Goal: Task Accomplishment & Management: Manage account settings

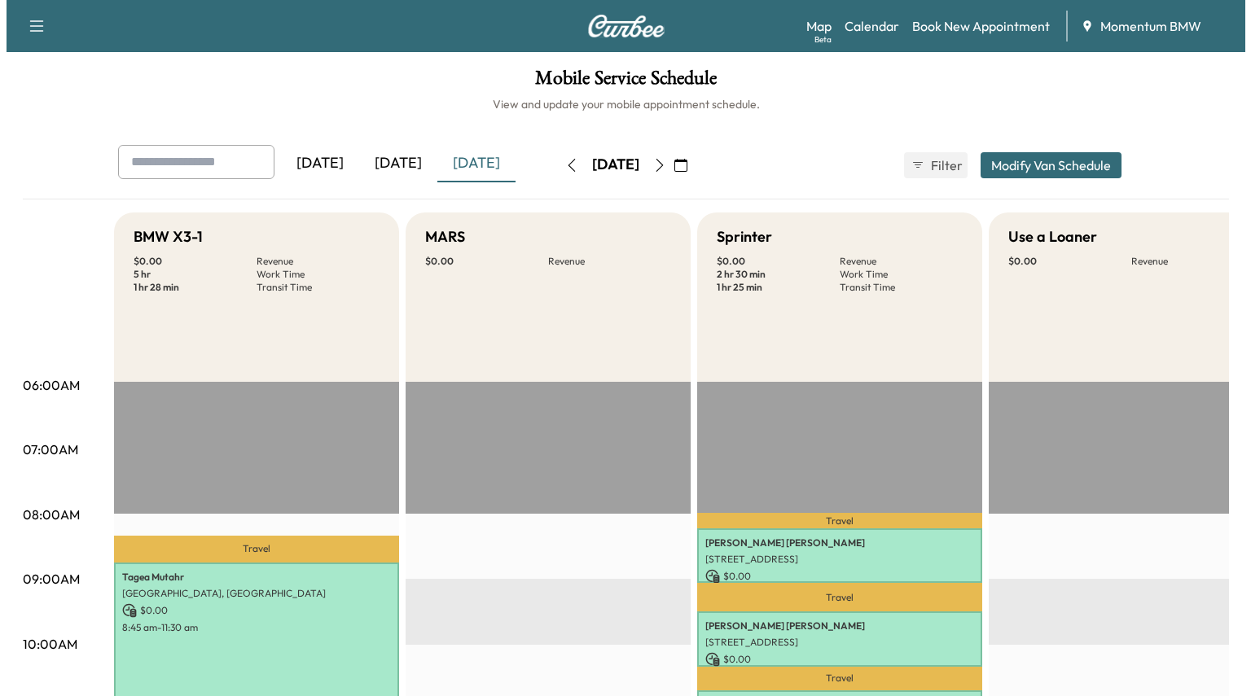
scroll to position [407, 0]
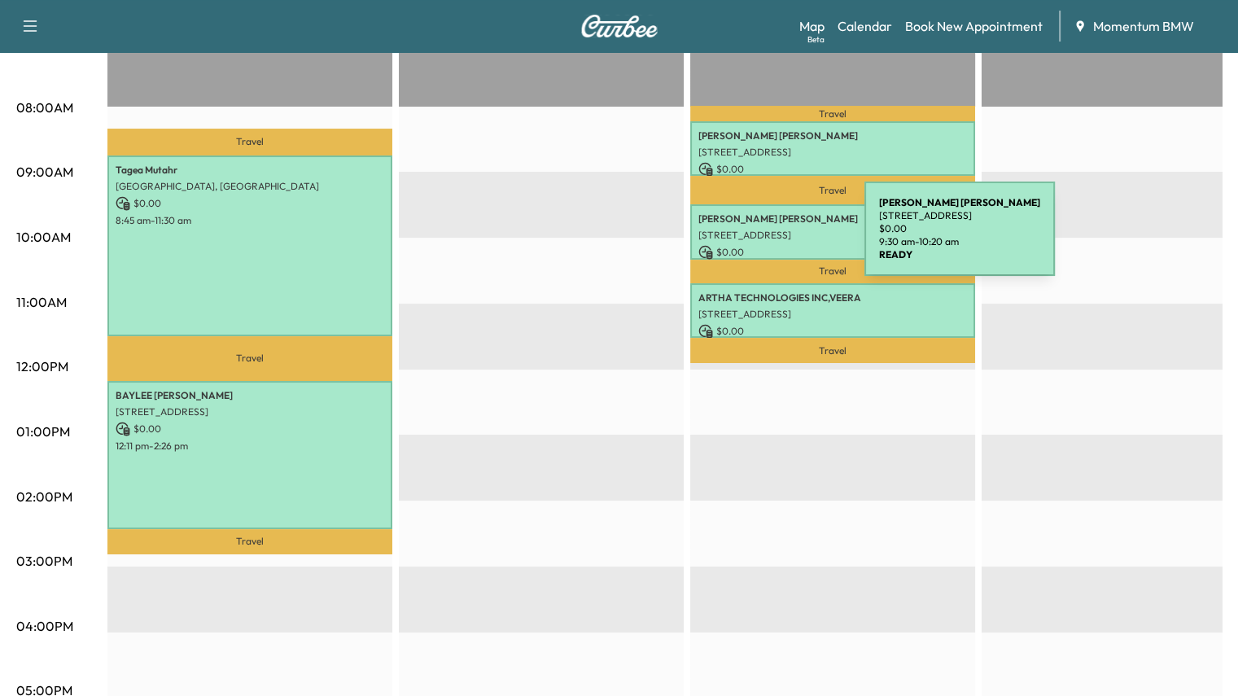
click at [742, 239] on div "[PERSON_NAME] [STREET_ADDRESS] $ 0.00 9:30 am - 10:20 am" at bounding box center [832, 231] width 285 height 55
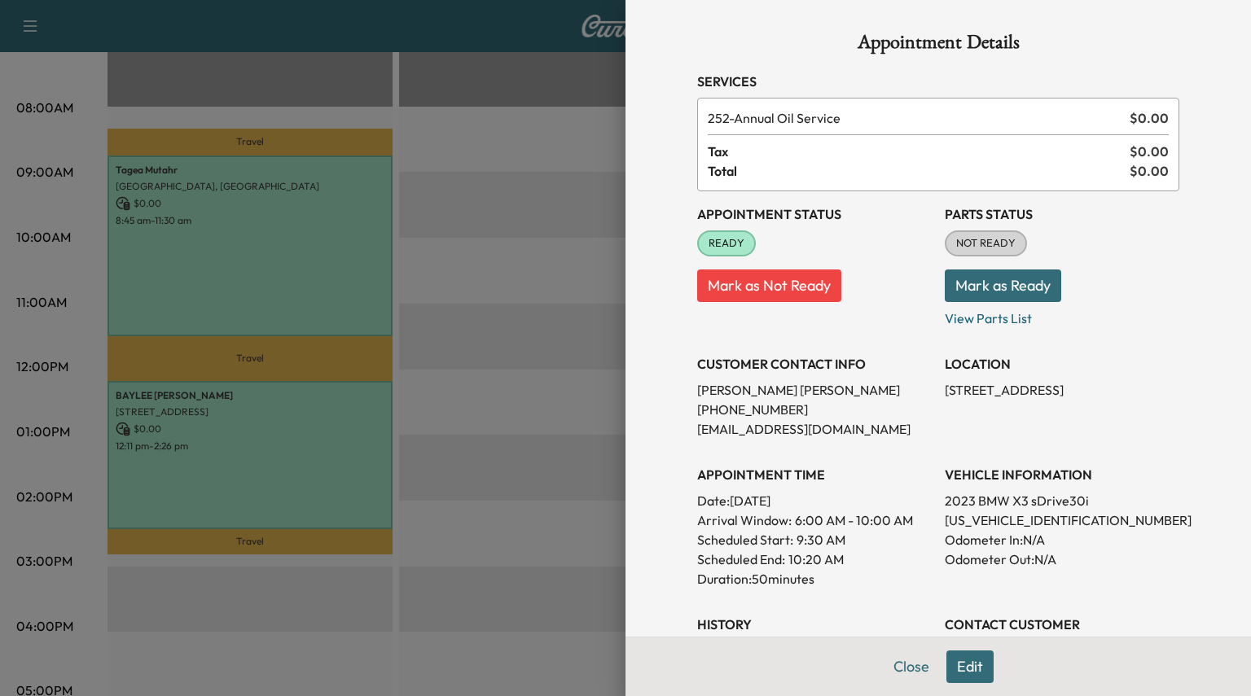
click at [961, 666] on button "Edit" at bounding box center [969, 667] width 47 height 33
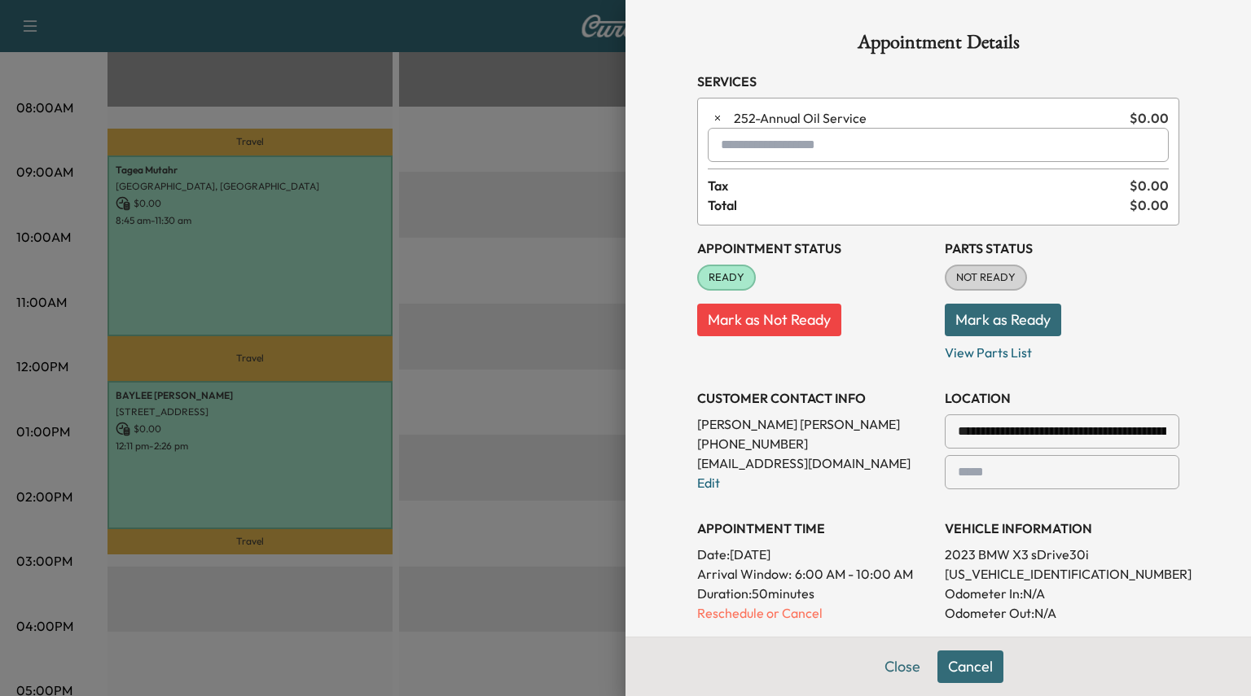
click at [747, 151] on input "text" at bounding box center [938, 145] width 461 height 34
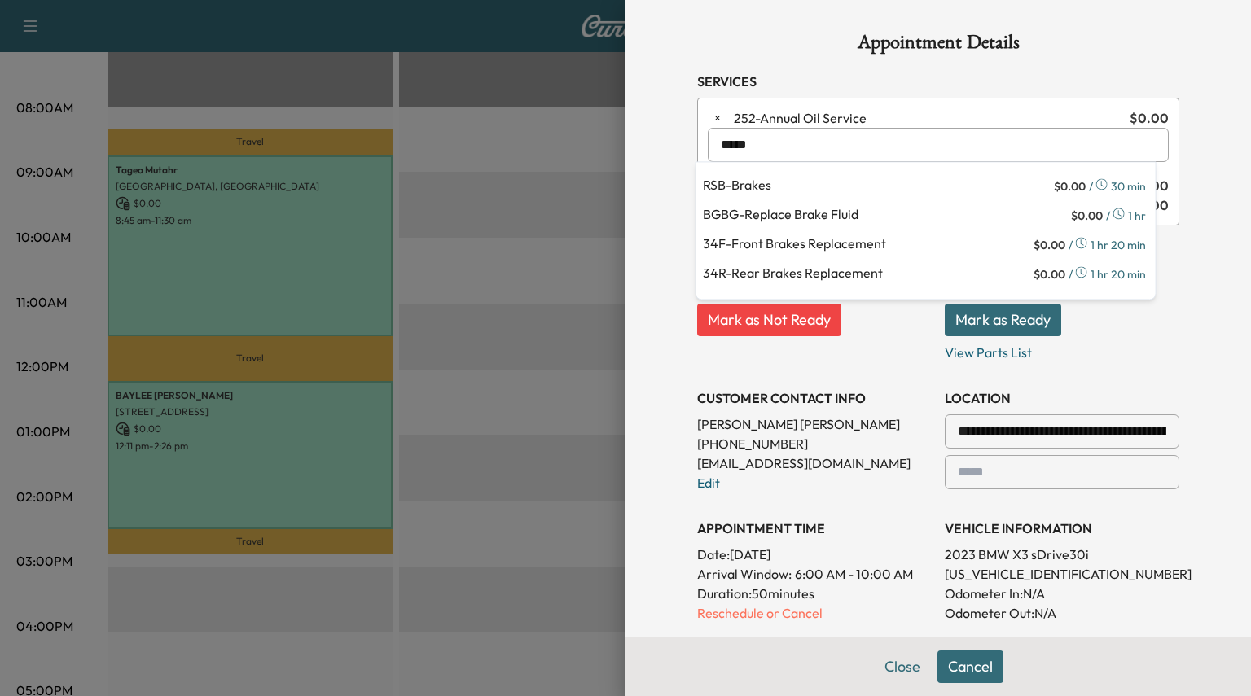
click at [778, 239] on p "34F - Front Brakes Replacement" at bounding box center [866, 245] width 327 height 23
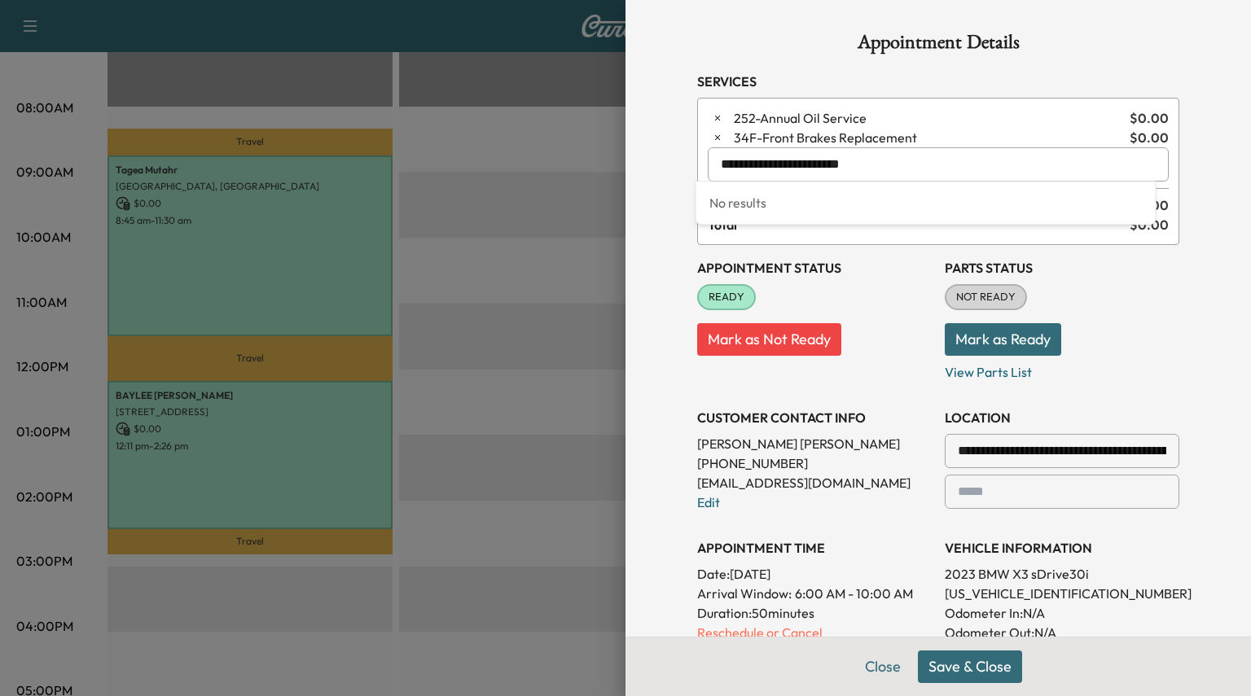
drag, startPoint x: 889, startPoint y: 164, endPoint x: 586, endPoint y: 143, distance: 303.6
click at [584, 142] on div "**********" at bounding box center [625, 348] width 1251 height 696
click at [759, 236] on p "34R - Rear Brakes Replacement" at bounding box center [866, 235] width 327 height 23
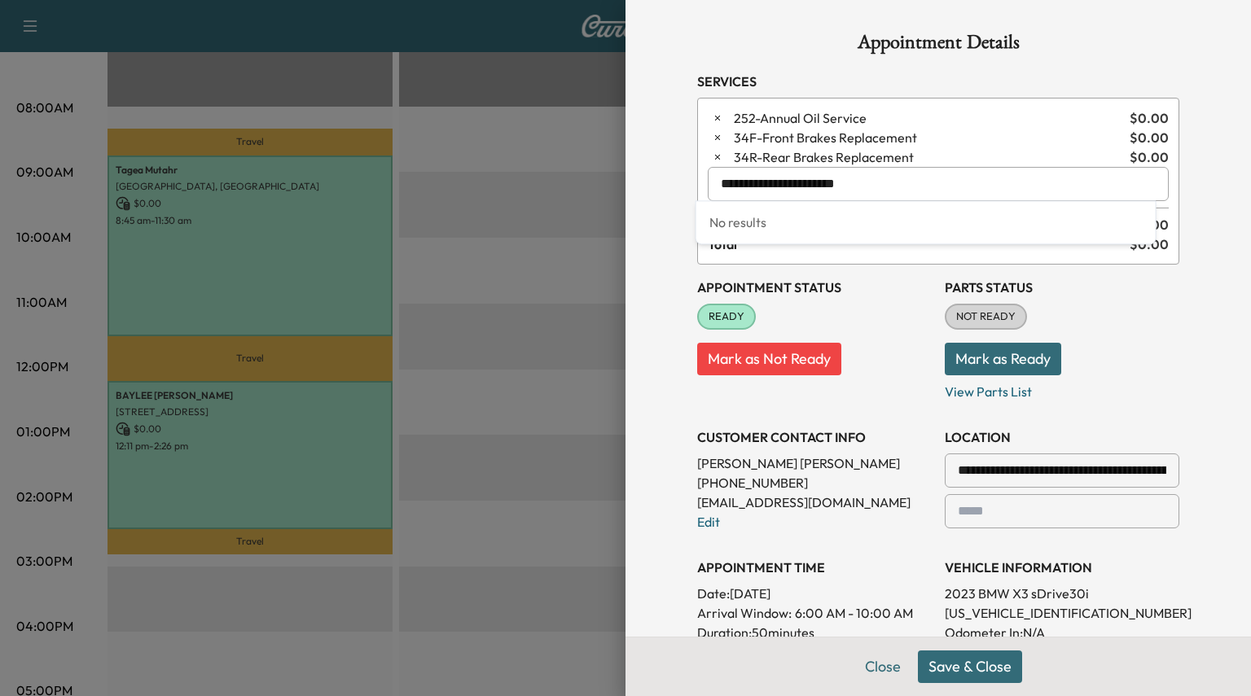
drag, startPoint x: 890, startPoint y: 182, endPoint x: 509, endPoint y: 162, distance: 381.6
click at [510, 162] on div "**********" at bounding box center [625, 348] width 1251 height 696
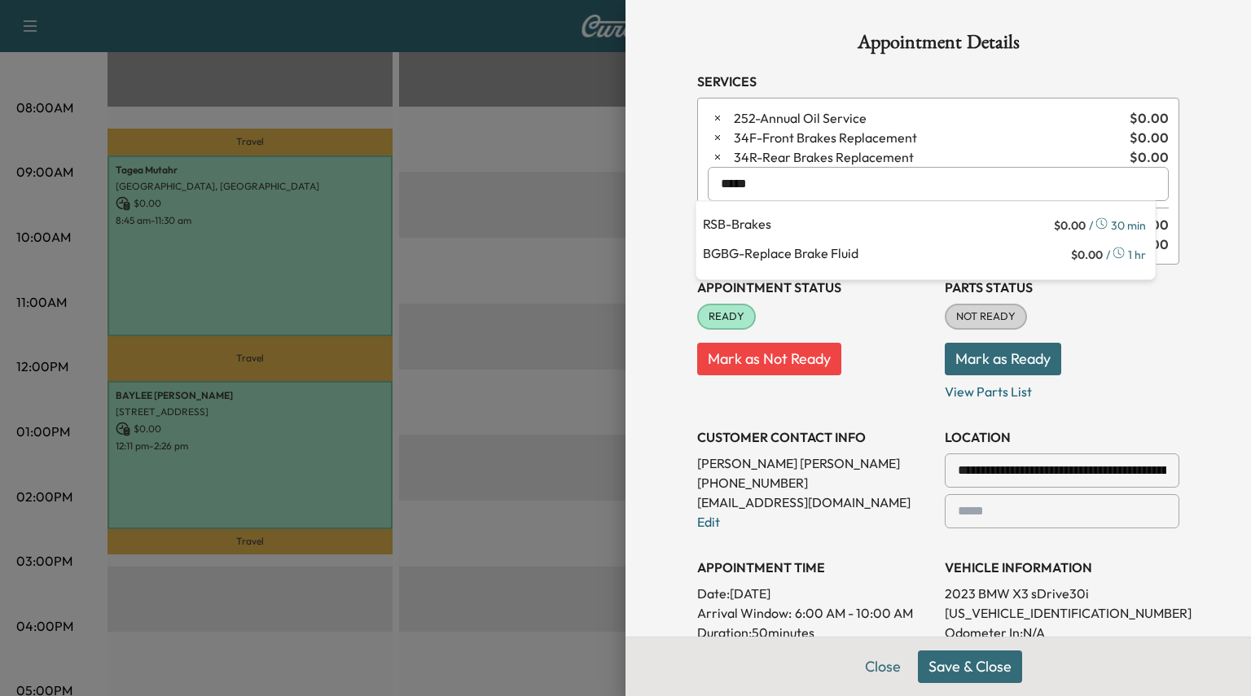
click at [751, 255] on p "BGBG - Replace Brake Fluid" at bounding box center [885, 254] width 365 height 23
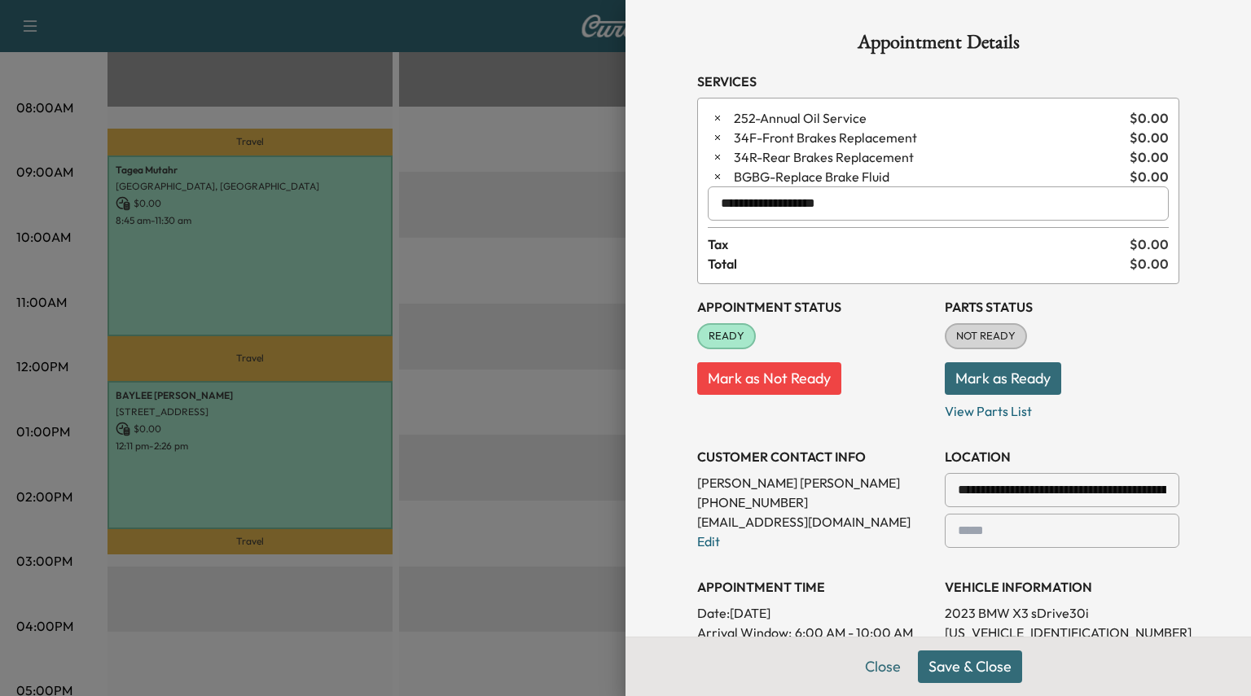
type input "**********"
click at [712, 121] on icon "button" at bounding box center [717, 117] width 11 height 11
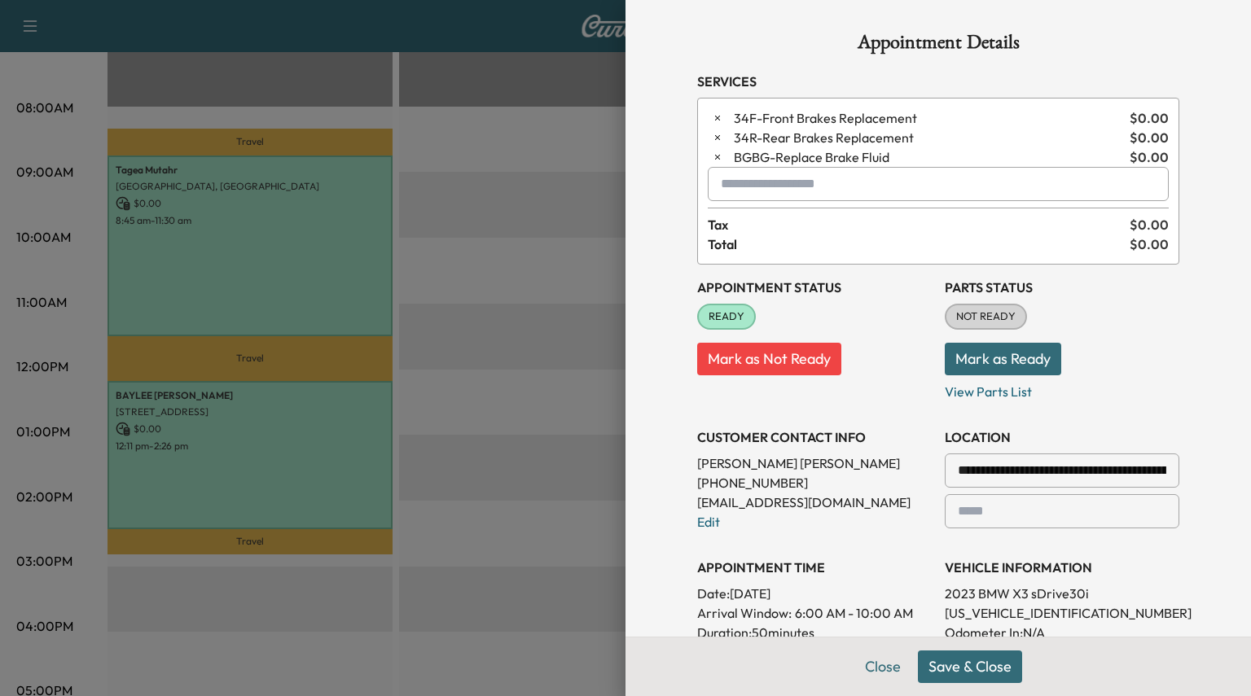
click at [957, 351] on button "Mark as Ready" at bounding box center [1002, 359] width 116 height 33
click at [948, 666] on button "Save & Close" at bounding box center [970, 667] width 104 height 33
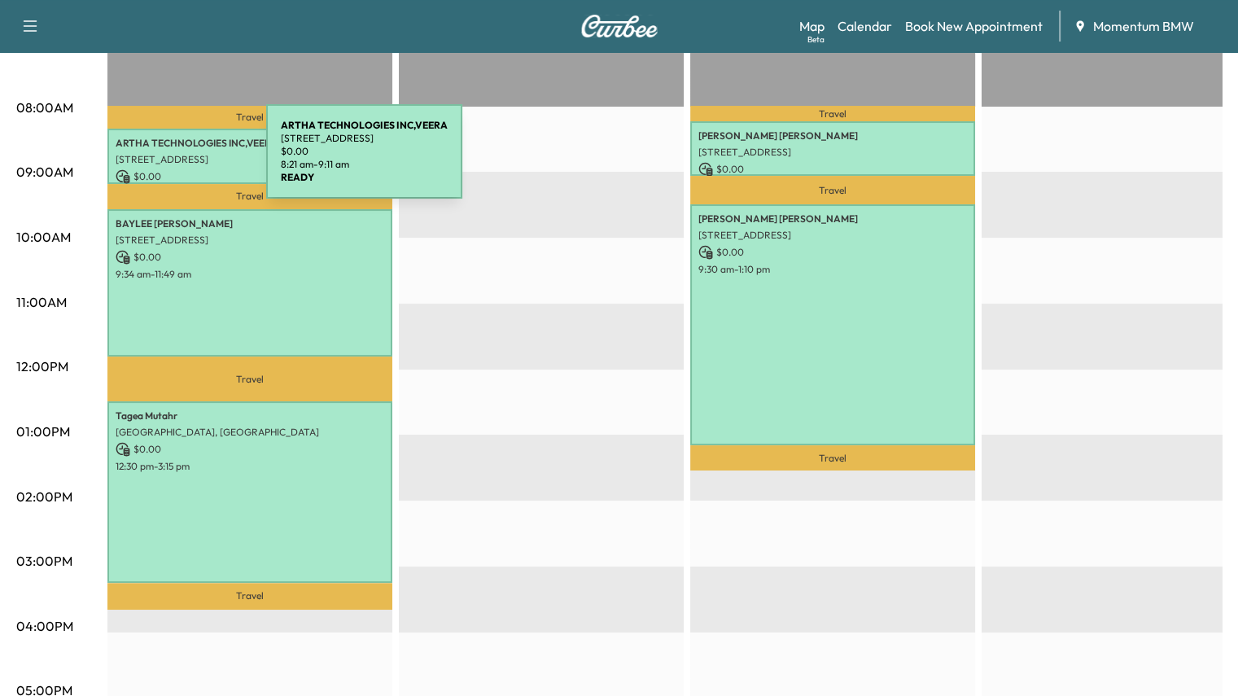
click at [144, 160] on p "[STREET_ADDRESS]" at bounding box center [250, 159] width 269 height 13
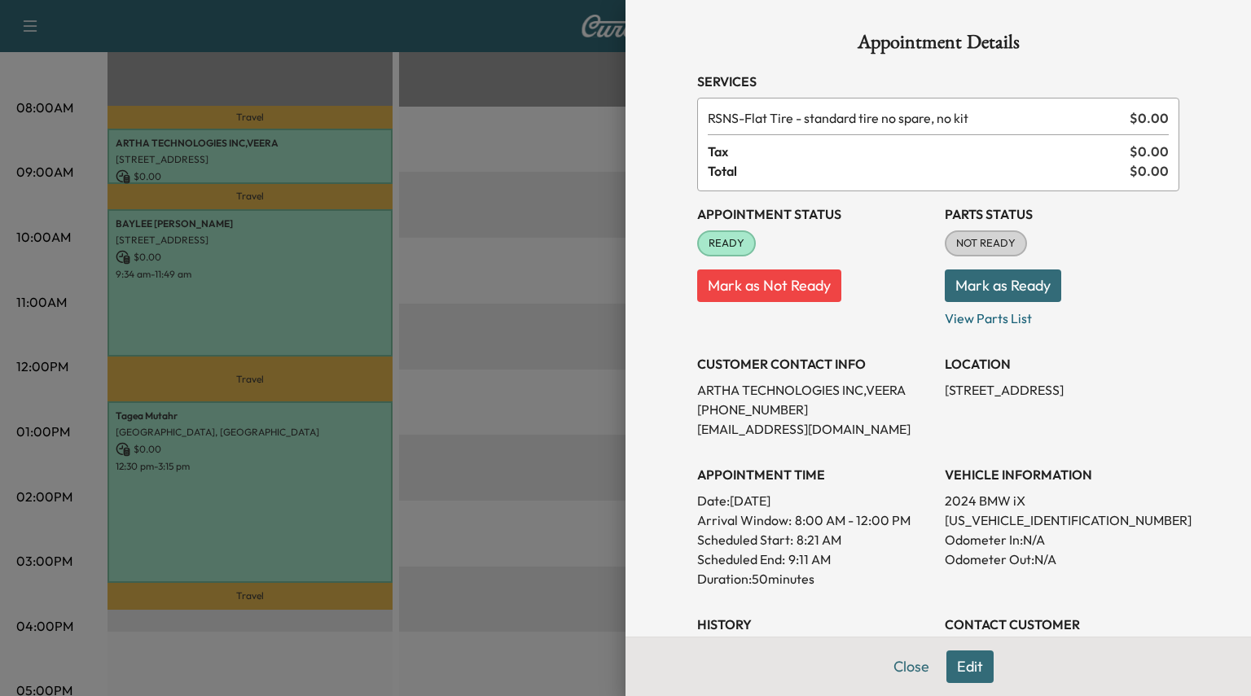
click at [957, 664] on button "Edit" at bounding box center [969, 667] width 47 height 33
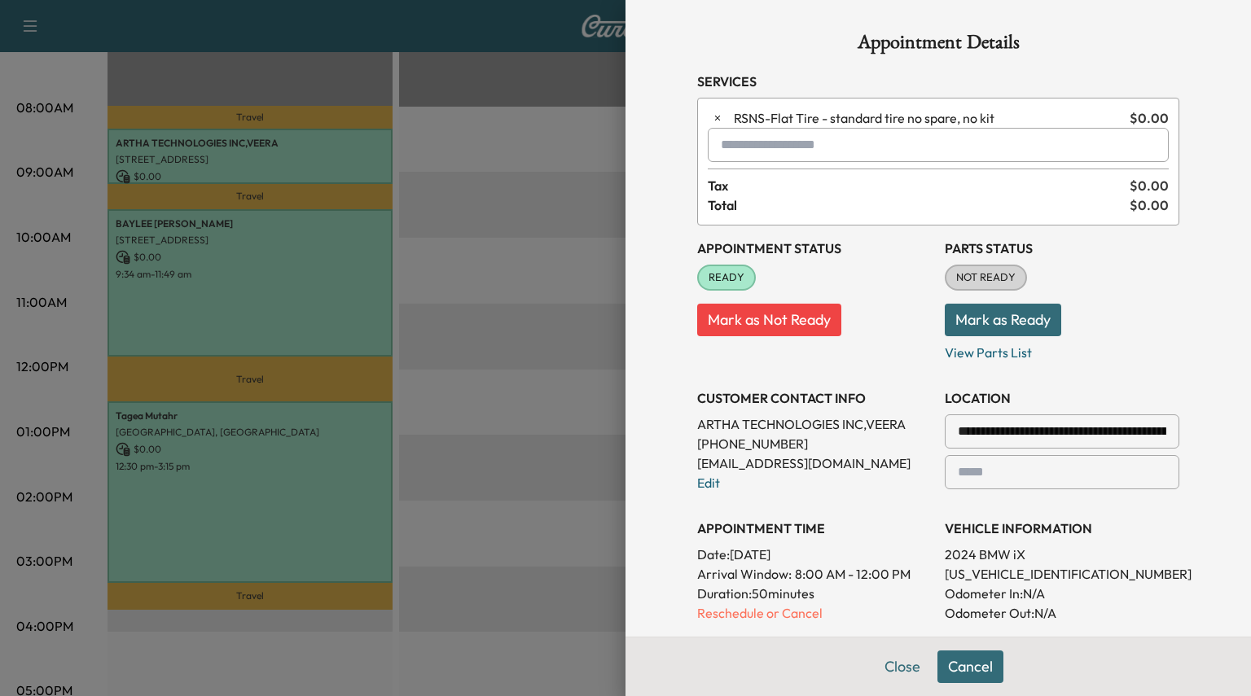
click at [759, 144] on input "text" at bounding box center [938, 145] width 461 height 34
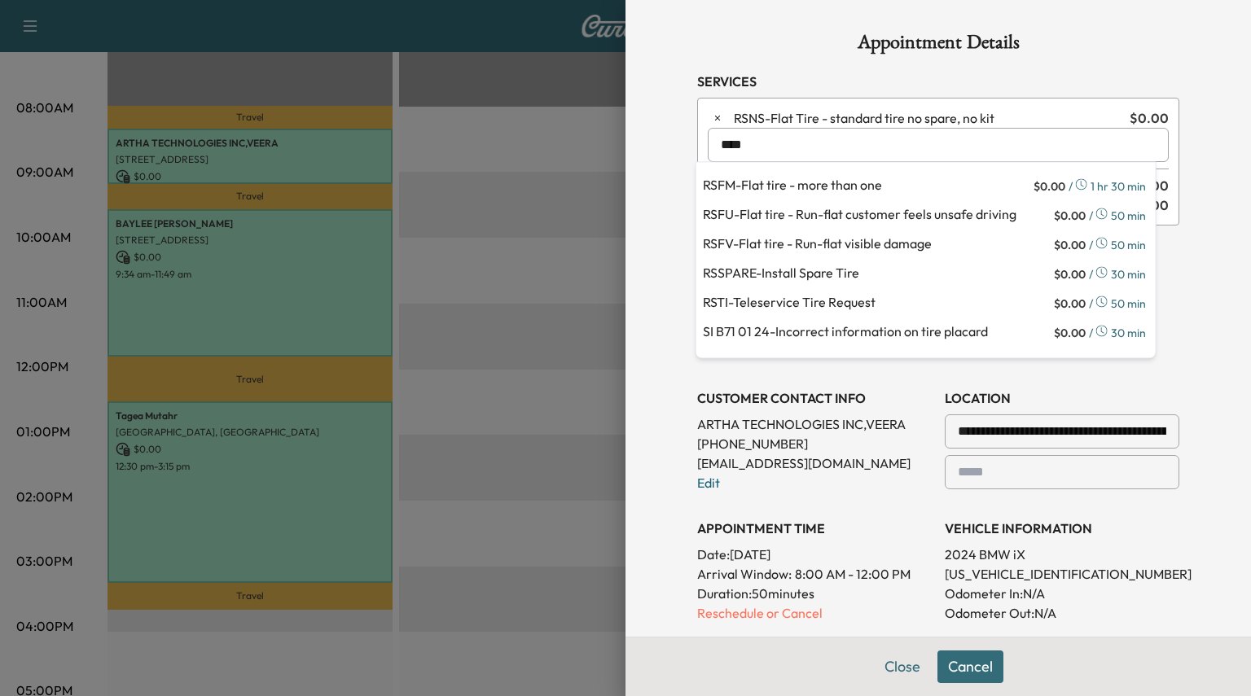
click at [830, 187] on p "RSFM - Flat tire - more than one" at bounding box center [866, 186] width 327 height 23
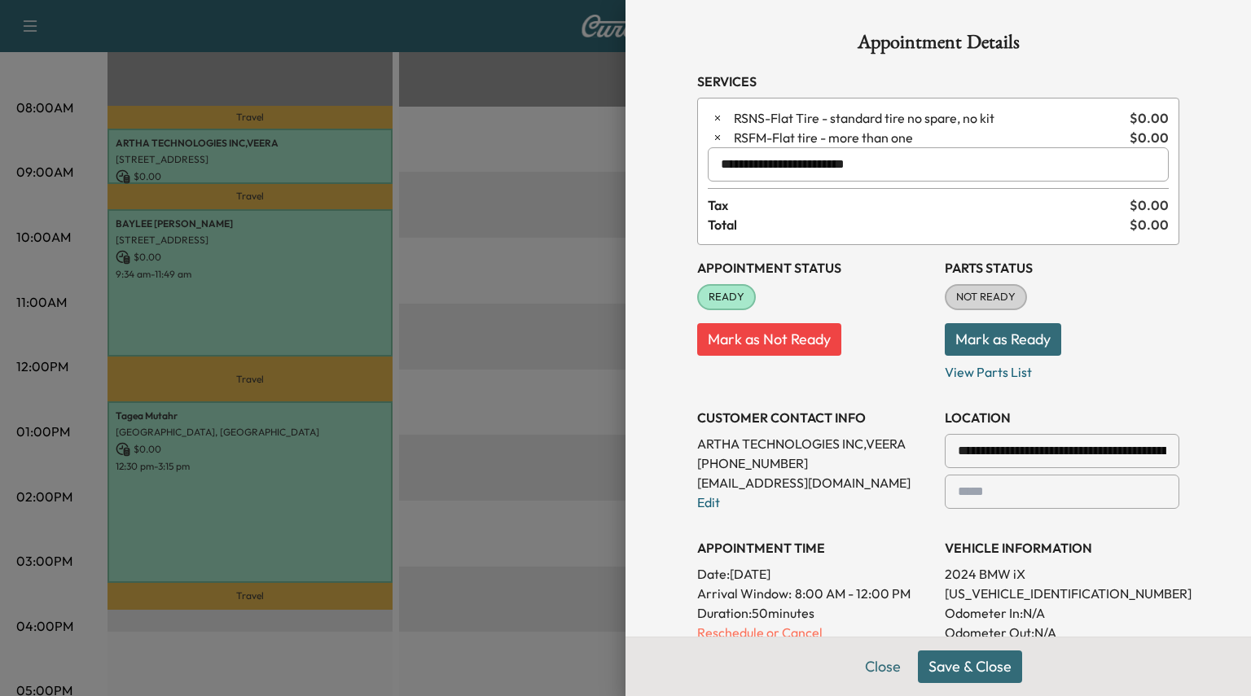
type input "**********"
click at [712, 119] on icon "button" at bounding box center [717, 117] width 11 height 11
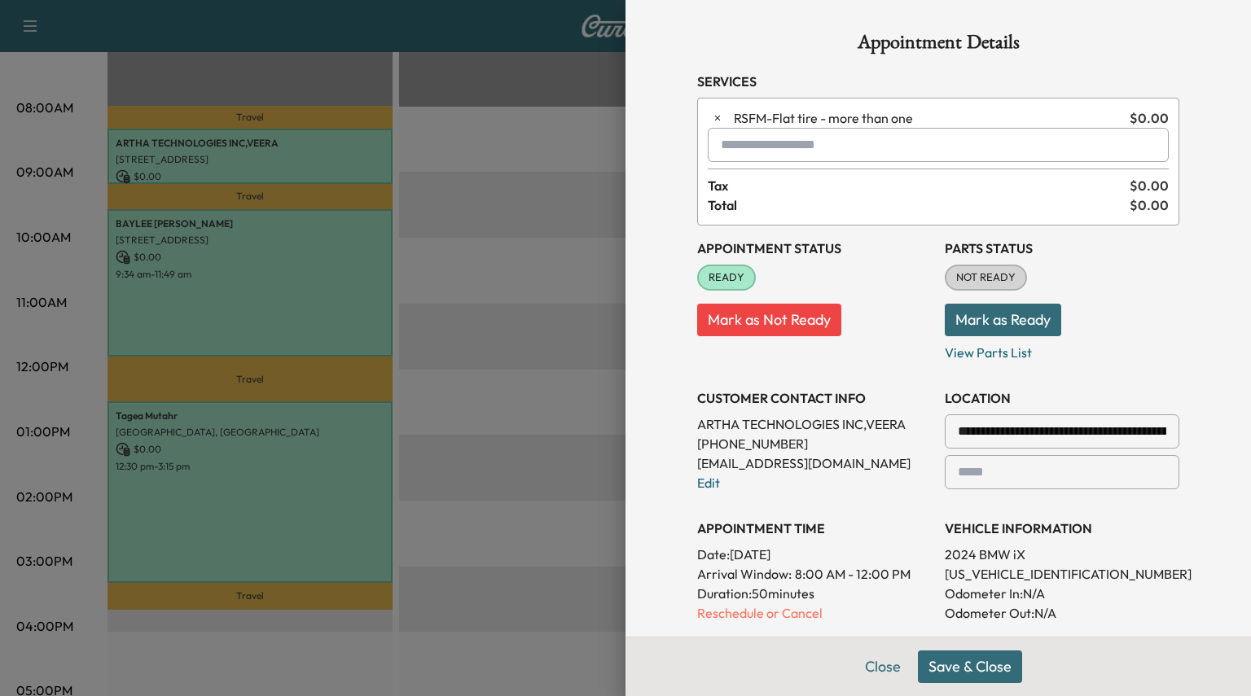
click at [969, 315] on button "Mark as Ready" at bounding box center [1002, 320] width 116 height 33
click at [955, 670] on button "Save & Close" at bounding box center [970, 667] width 104 height 33
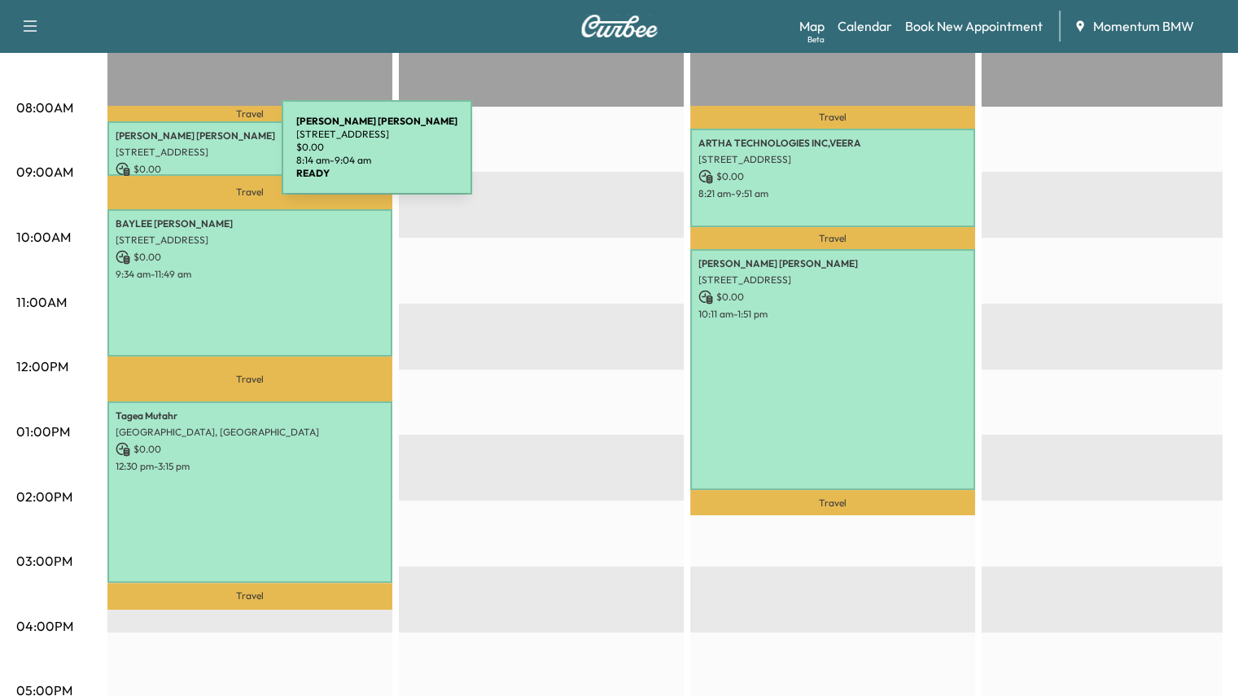
click at [160, 154] on p "[STREET_ADDRESS]" at bounding box center [250, 152] width 269 height 13
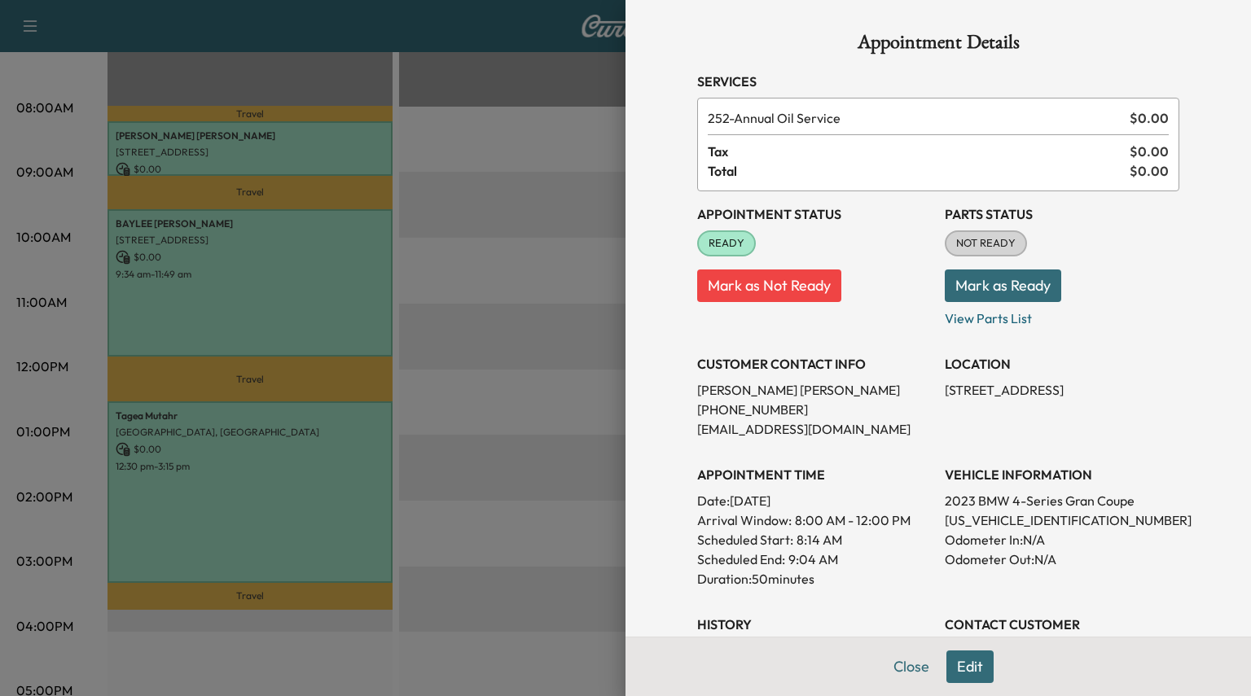
click at [962, 668] on button "Edit" at bounding box center [969, 667] width 47 height 33
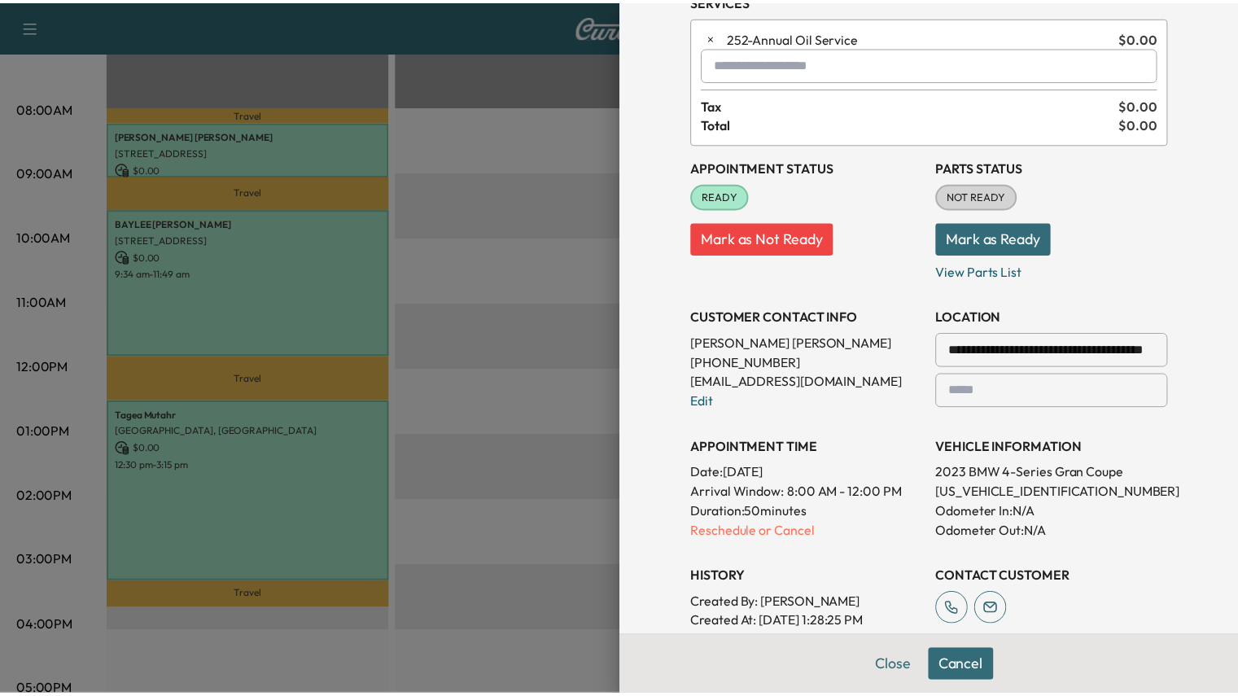
scroll to position [0, 0]
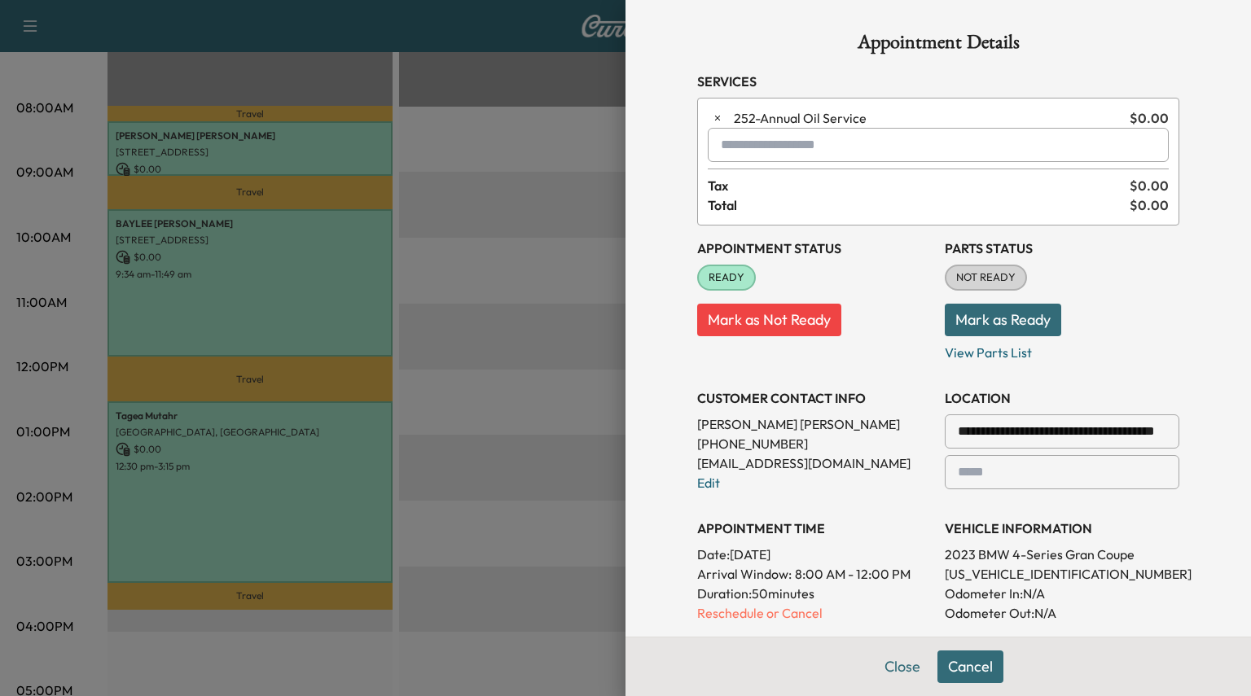
click at [739, 136] on input "text" at bounding box center [938, 145] width 461 height 34
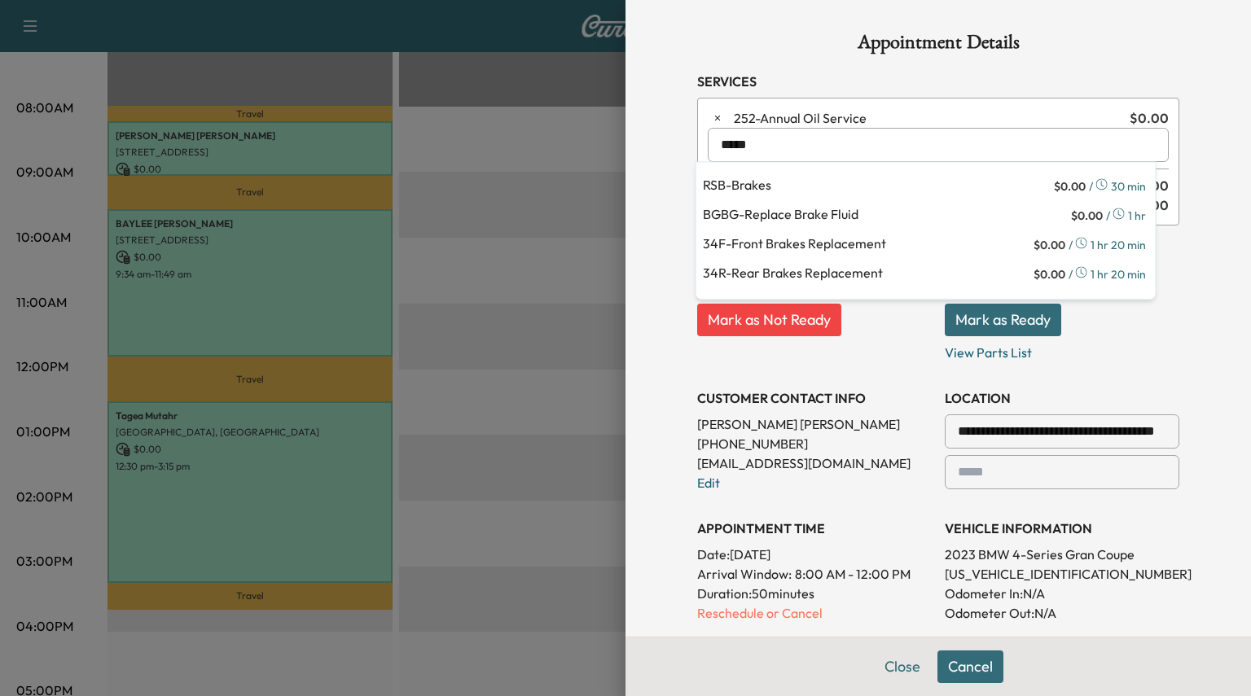
click at [785, 217] on p "BGBG - Replace Brake Fluid" at bounding box center [885, 215] width 365 height 23
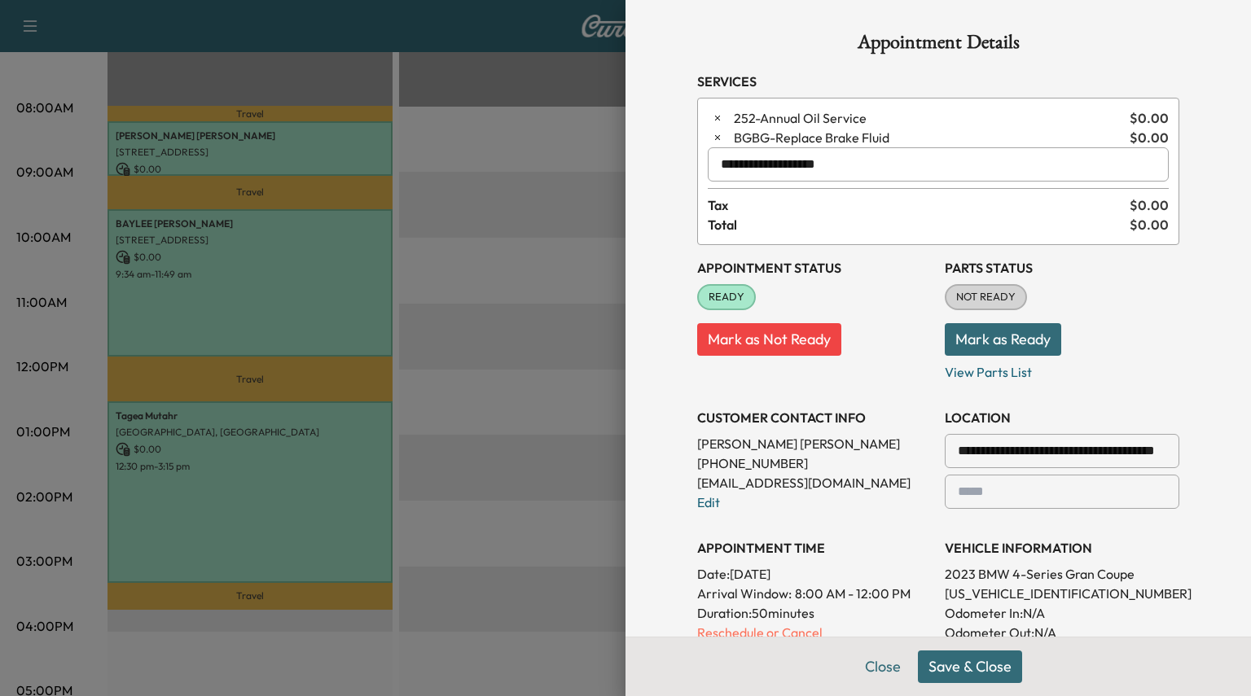
type input "**********"
click at [976, 341] on button "Mark as Ready" at bounding box center [1002, 339] width 116 height 33
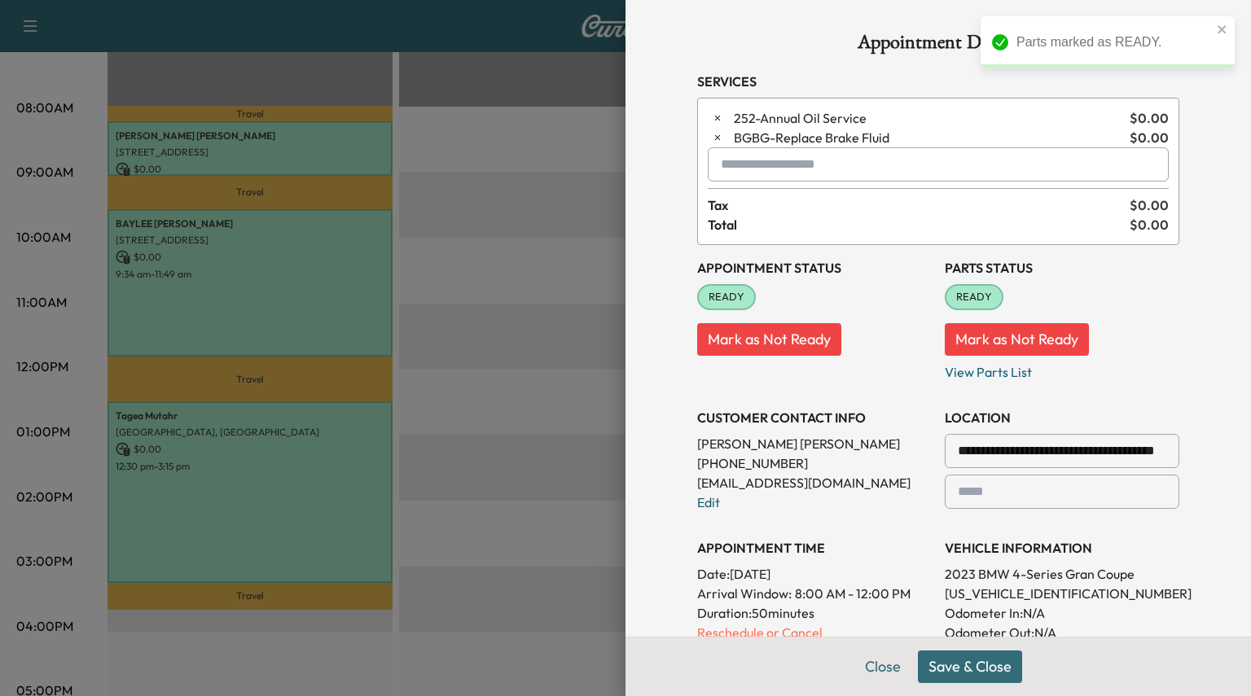
click at [949, 664] on button "Save & Close" at bounding box center [970, 667] width 104 height 33
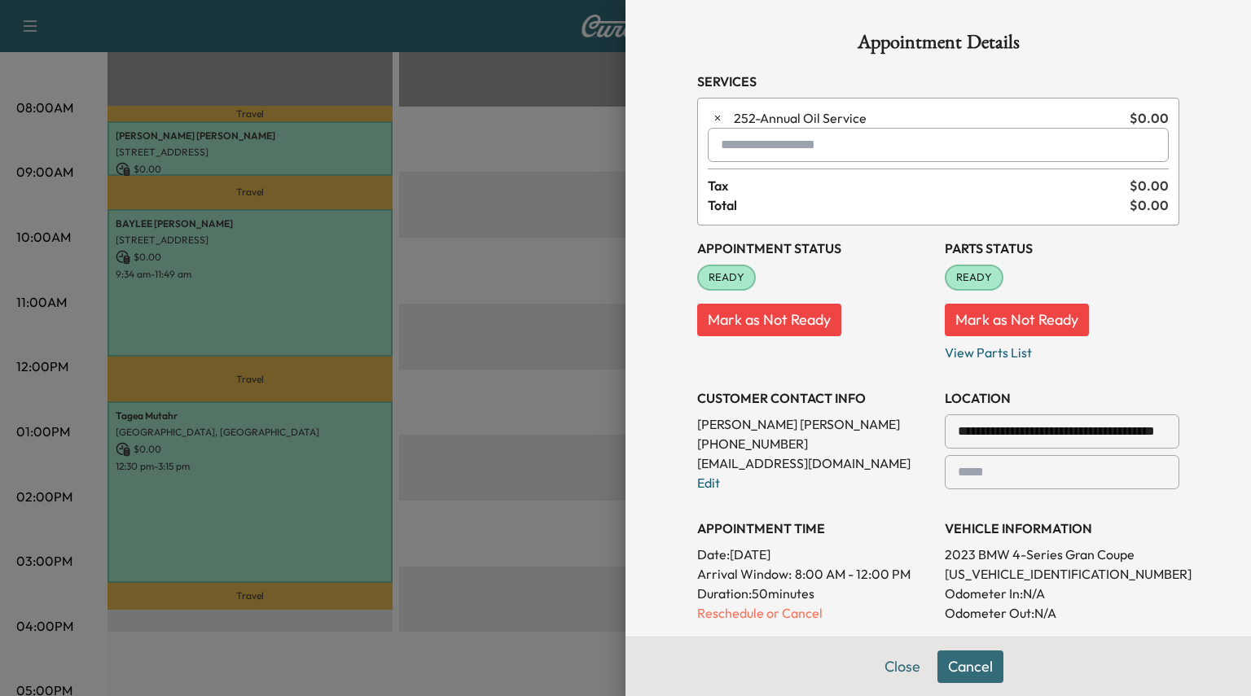
click at [733, 149] on input "text" at bounding box center [938, 145] width 461 height 34
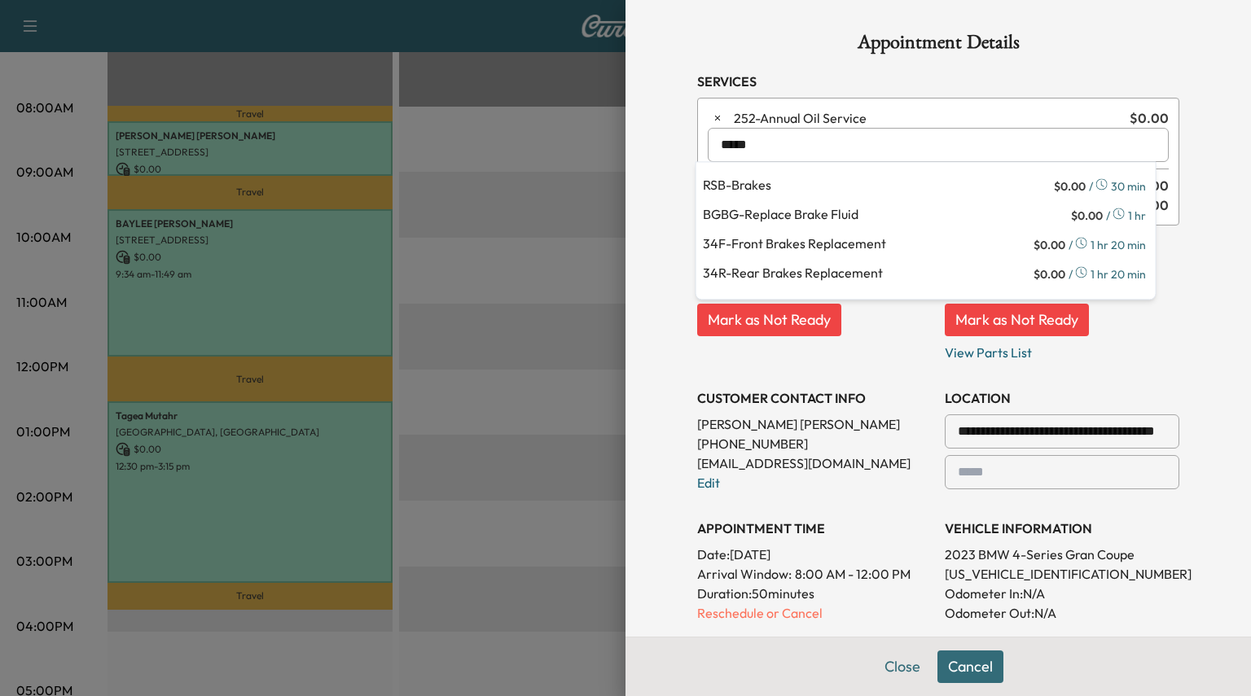
click at [772, 178] on p "RSB - Brakes" at bounding box center [877, 186] width 348 height 23
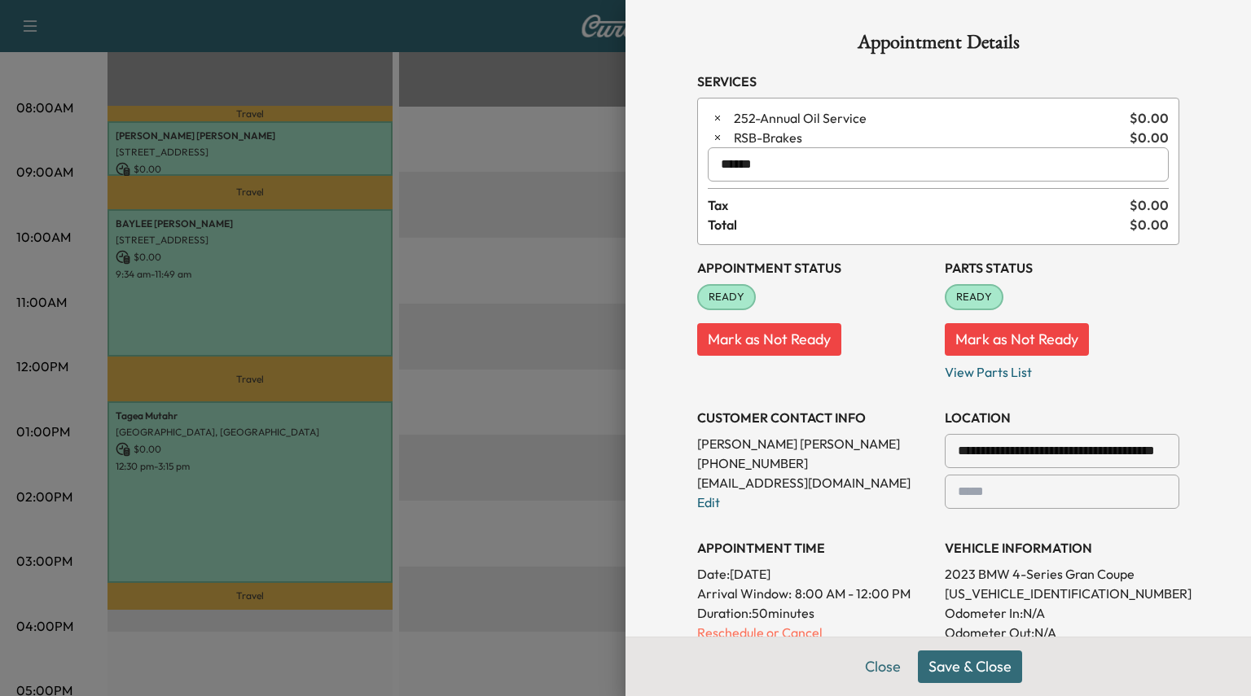
type input "******"
click at [949, 670] on button "Save & Close" at bounding box center [970, 667] width 104 height 33
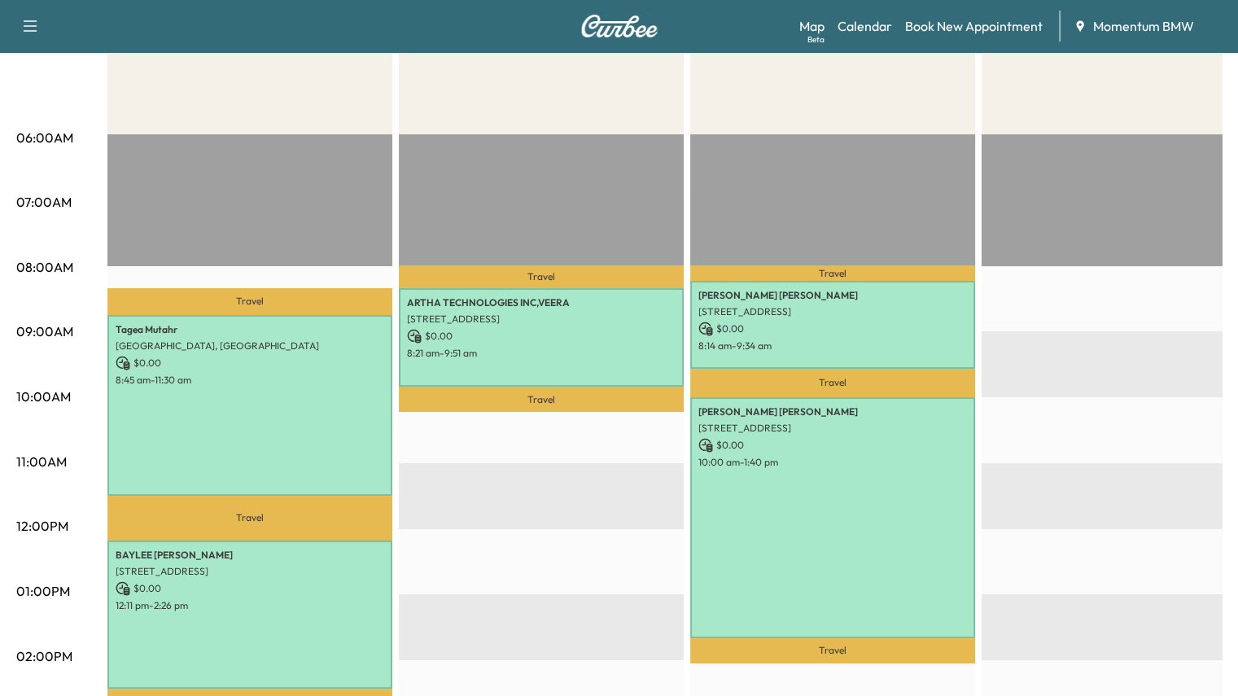
scroll to position [326, 0]
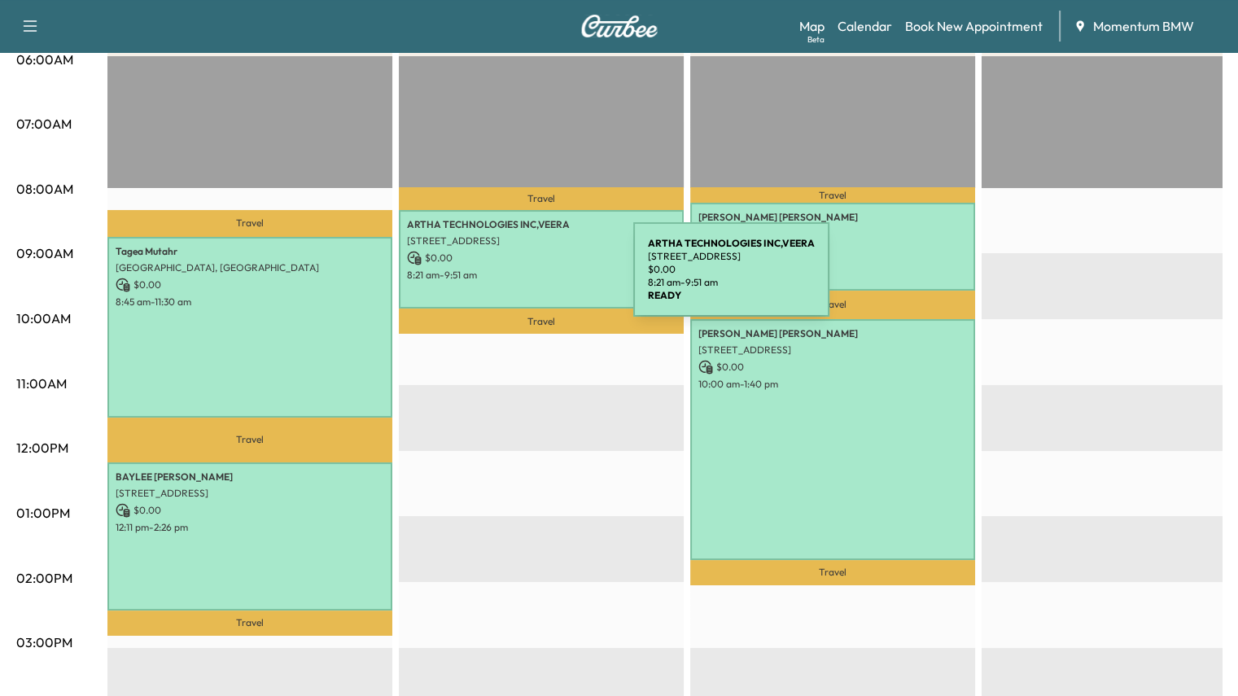
click at [511, 279] on div "ARTHA TECHNOLOGIES INC,[STREET_ADDRESS] $ 0.00 8:21 am - 9:51 am" at bounding box center [541, 259] width 285 height 99
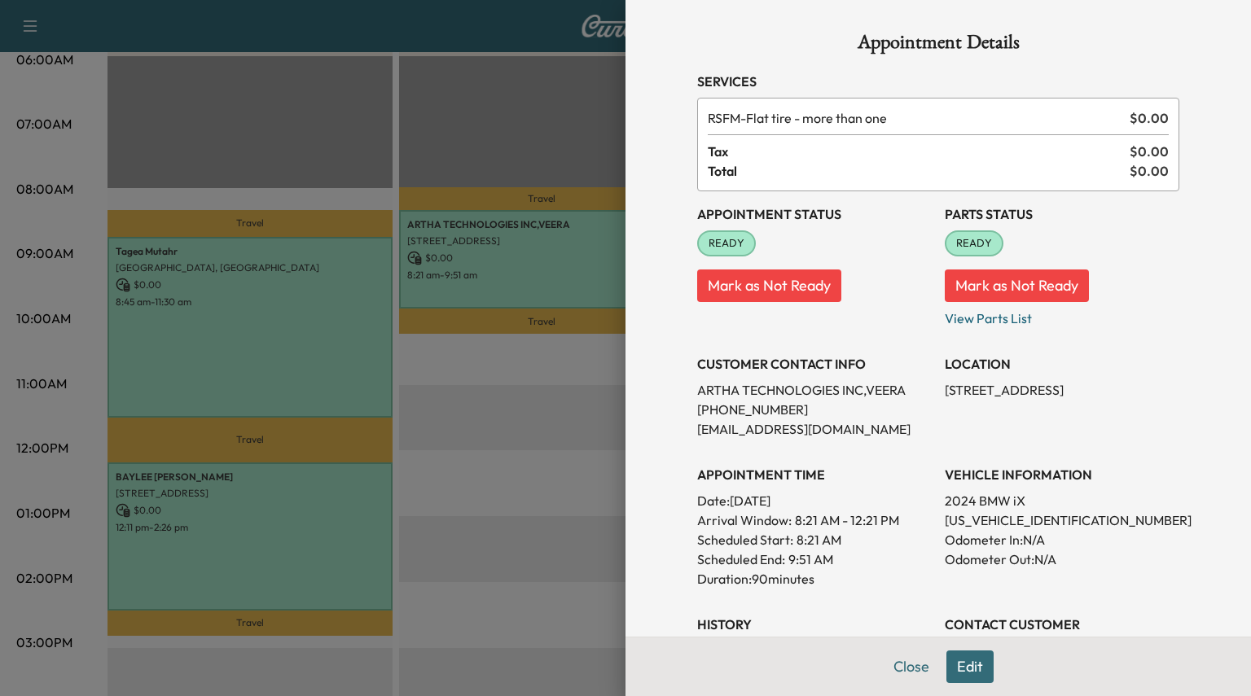
click at [896, 668] on button "Close" at bounding box center [911, 667] width 57 height 33
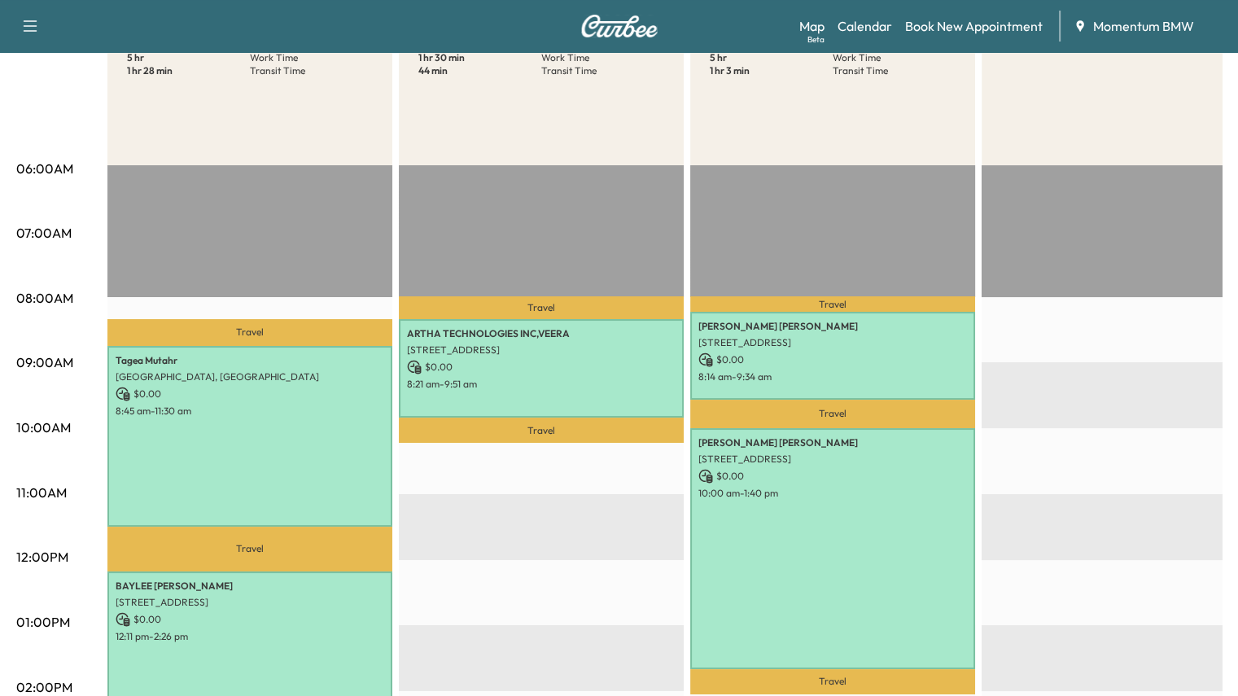
scroll to position [81, 0]
